Goal: Task Accomplishment & Management: Complete application form

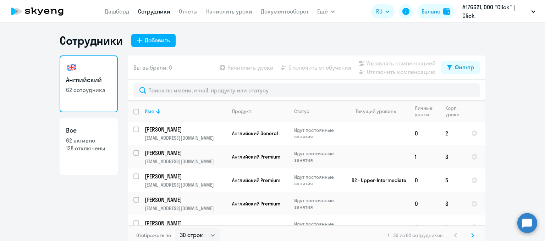
select select "30"
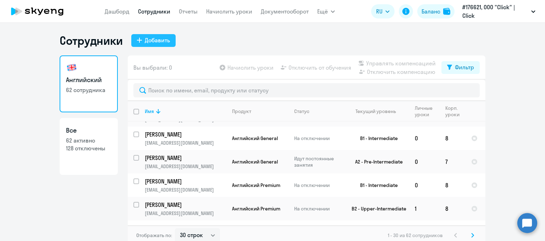
click at [158, 42] on div "Добавить" at bounding box center [157, 40] width 25 height 9
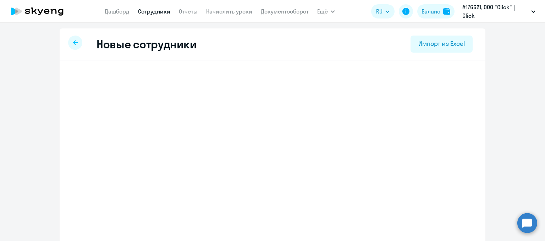
select select "english_adult_not_native_speaker"
select select "5"
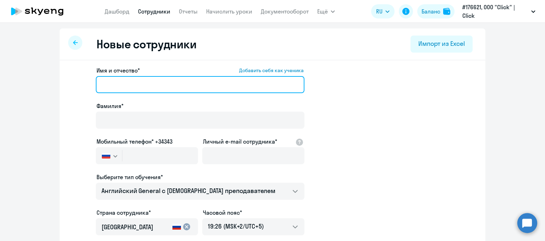
click at [114, 83] on input "Имя и отчество* Добавить себя как ученика" at bounding box center [200, 84] width 209 height 17
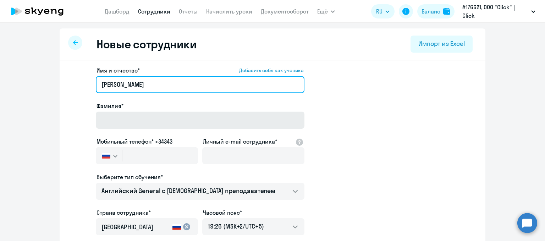
type input "[PERSON_NAME]"
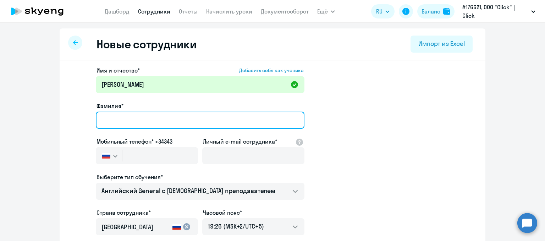
click at [131, 118] on input "Фамилия*" at bounding box center [200, 120] width 209 height 17
type input "м"
type input "[PERSON_NAME]"
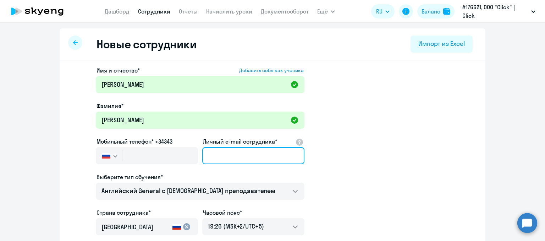
click at [259, 152] on input "Личный e-mail сотрудника*" at bounding box center [253, 155] width 102 height 17
paste input "[EMAIL_ADDRESS][DOMAIN_NAME]"
type input "[EMAIL_ADDRESS][DOMAIN_NAME]"
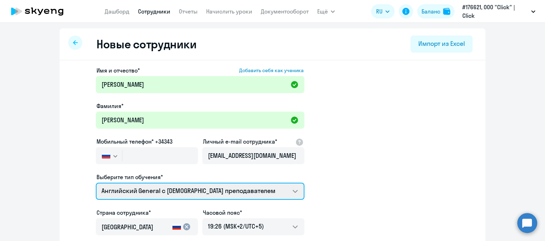
click at [204, 186] on select "Английский General с [DEMOGRAPHIC_DATA] преподавателем Премиум [DEMOGRAPHIC_DAT…" at bounding box center [200, 191] width 209 height 17
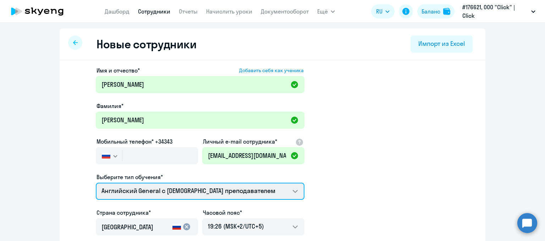
click at [211, 188] on select "Английский General с [DEMOGRAPHIC_DATA] преподавателем Премиум [DEMOGRAPHIC_DAT…" at bounding box center [200, 191] width 209 height 17
drag, startPoint x: 185, startPoint y: 191, endPoint x: 185, endPoint y: 197, distance: 6.4
click at [185, 191] on select "Английский General с [DEMOGRAPHIC_DATA] преподавателем Премиум [DEMOGRAPHIC_DAT…" at bounding box center [200, 191] width 209 height 17
select select "english_adult_not_native_speaker_premium"
click at [96, 183] on select "Английский General с [DEMOGRAPHIC_DATA] преподавателем Премиум [DEMOGRAPHIC_DAT…" at bounding box center [200, 191] width 209 height 17
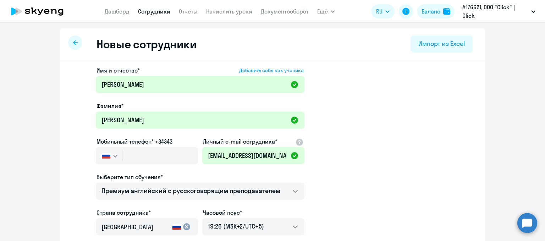
click at [151, 230] on input "[GEOGRAPHIC_DATA]" at bounding box center [136, 226] width 68 height 9
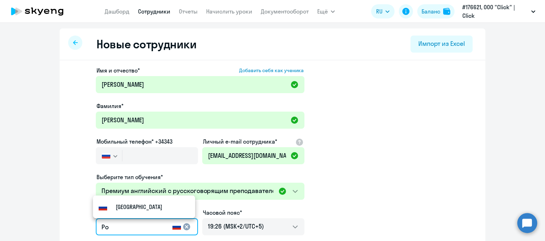
type input "Р"
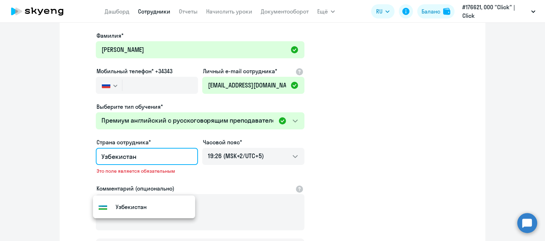
scroll to position [71, 0]
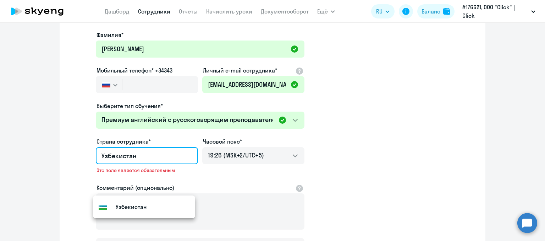
type input "Узбекистан"
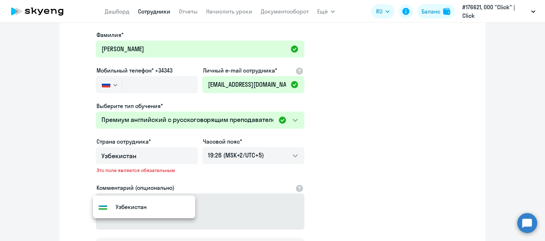
click at [256, 206] on div "Имя и отчество* Добавить себя как ученика [PERSON_NAME]* [PERSON_NAME] телефон*…" at bounding box center [200, 127] width 209 height 264
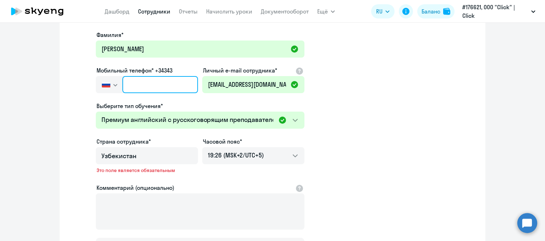
click at [146, 90] on input "text" at bounding box center [161, 84] width 76 height 17
paste input "[PHONE_NUMBER]"
type input "[PHONE_NUMBER]"
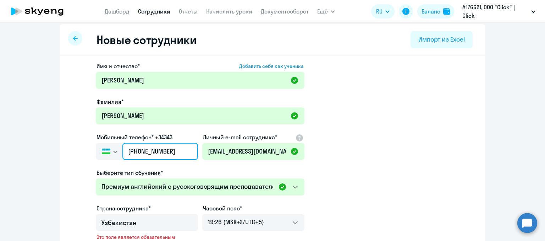
scroll to position [0, 0]
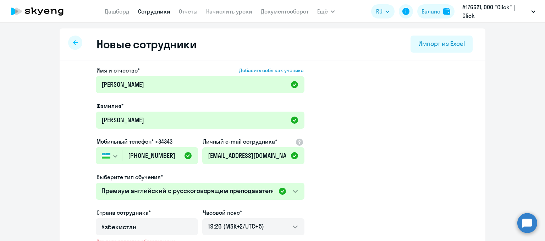
click at [401, 158] on app-new-student-form "Имя и отчество* Добавить себя как ученика [PERSON_NAME]* [PERSON_NAME] телефон*…" at bounding box center [272, 198] width 403 height 264
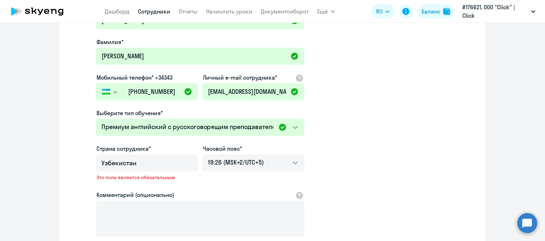
scroll to position [142, 0]
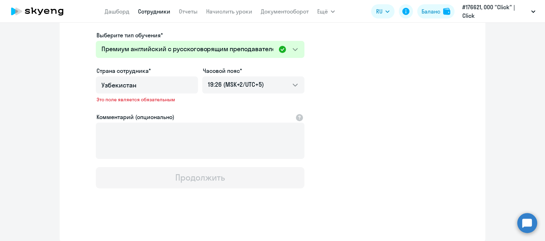
click at [141, 87] on input "Узбекистан" at bounding box center [146, 85] width 88 height 9
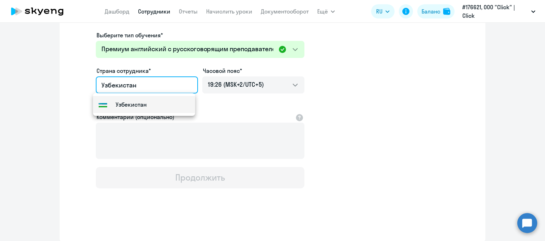
click at [141, 107] on small "Узбекистан" at bounding box center [131, 104] width 31 height 9
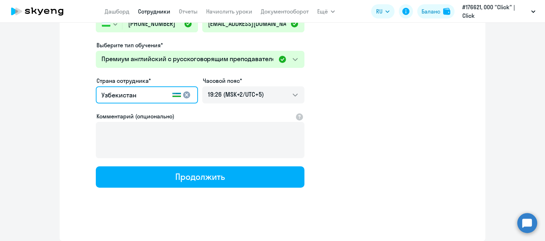
scroll to position [131, 0]
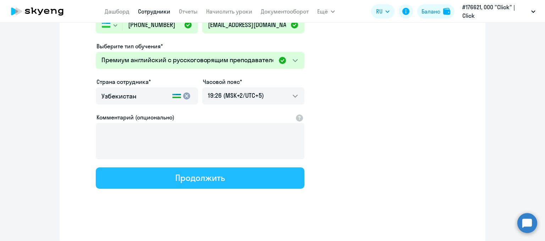
click at [186, 178] on div "Продолжить" at bounding box center [199, 177] width 49 height 11
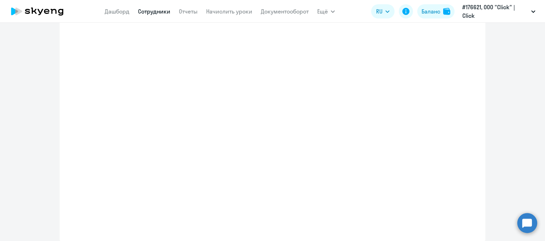
select select "english_adult_not_native_speaker_premium"
select select "5"
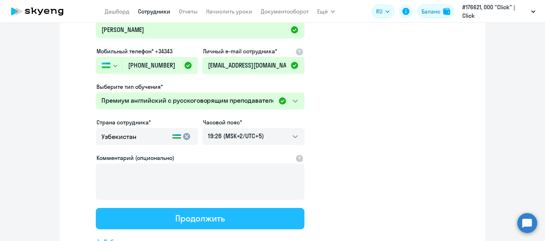
scroll to position [0, 0]
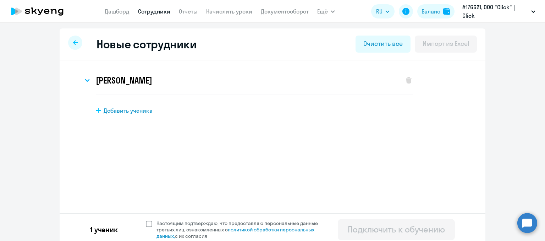
click at [148, 222] on span at bounding box center [149, 224] width 6 height 6
click at [146, 220] on input "Настоящим подтверждаю, что предоставляю персональные данные третьих лиц, ознако…" at bounding box center [146, 219] width 0 height 0
checkbox input "true"
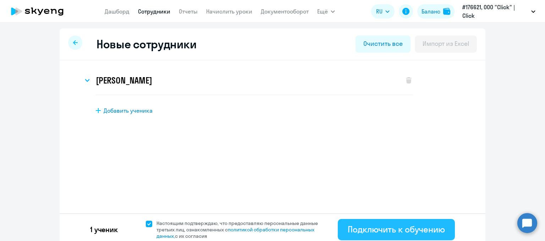
click at [362, 226] on div "Подключить к обучению" at bounding box center [396, 228] width 97 height 11
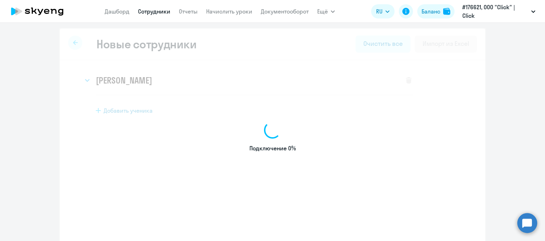
select select "english_adult_not_native_speaker"
select select "5"
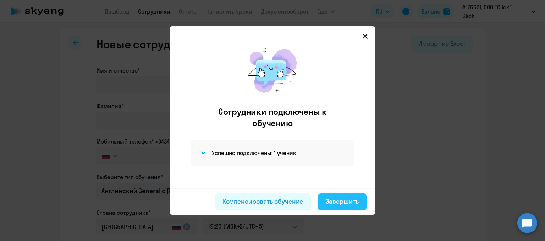
click at [339, 205] on div "Завершить" at bounding box center [342, 201] width 33 height 9
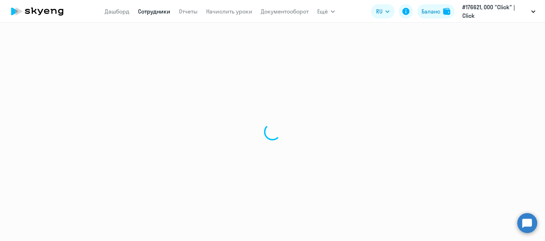
select select "30"
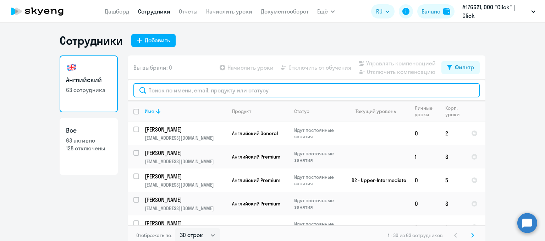
click at [184, 94] on input "text" at bounding box center [307, 90] width 347 height 14
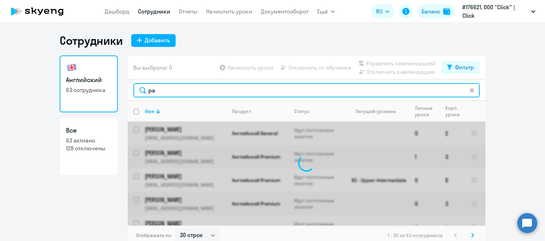
type input "р"
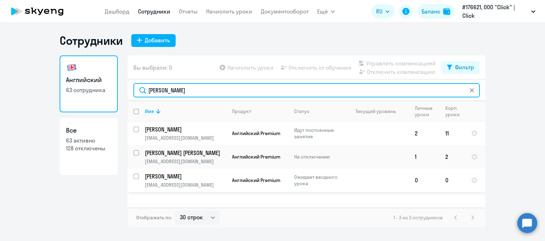
type input "[PERSON_NAME]"
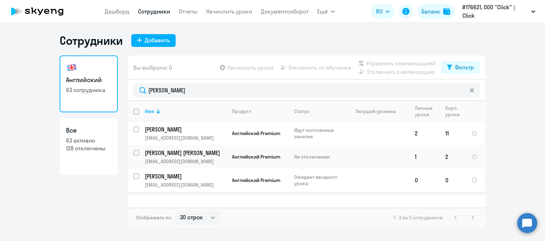
click at [423, 181] on td "0" at bounding box center [424, 179] width 31 height 23
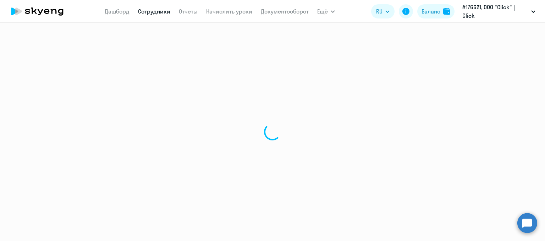
select select "english"
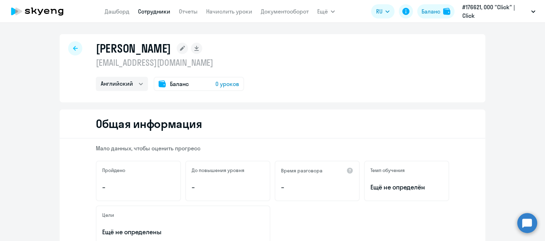
click at [183, 86] on span "Баланс" at bounding box center [179, 84] width 19 height 9
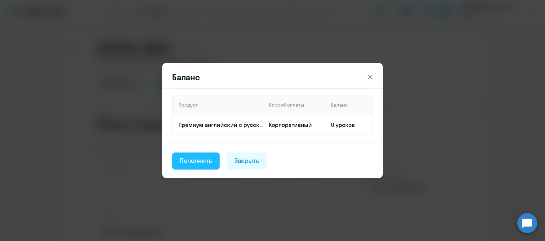
click at [207, 164] on div "Пополнить" at bounding box center [196, 160] width 32 height 9
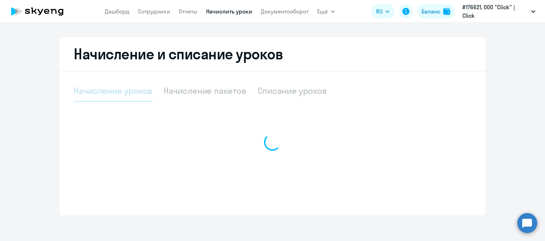
select select "10"
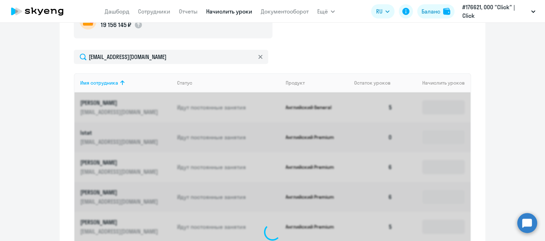
scroll to position [247, 0]
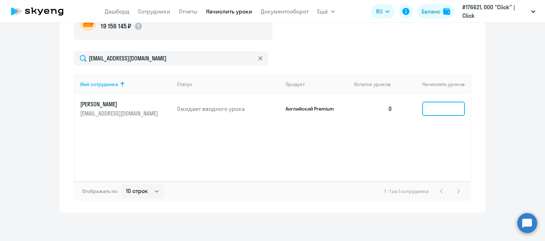
drag, startPoint x: 425, startPoint y: 106, endPoint x: 433, endPoint y: 106, distance: 7.5
click at [433, 106] on input at bounding box center [444, 109] width 43 height 14
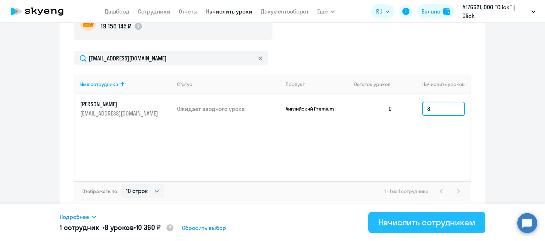
type input "8"
click at [429, 223] on div "Начислить сотрудникам" at bounding box center [427, 221] width 97 height 11
